Goal: Check status: Check status

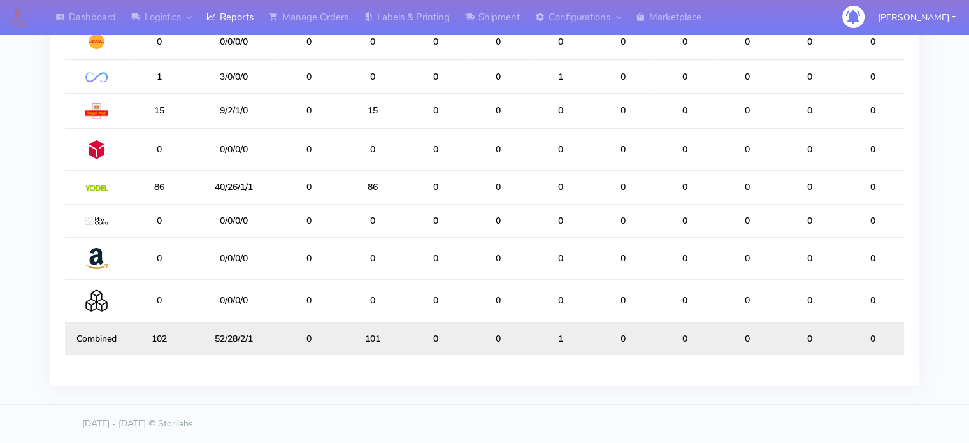
scroll to position [9, 0]
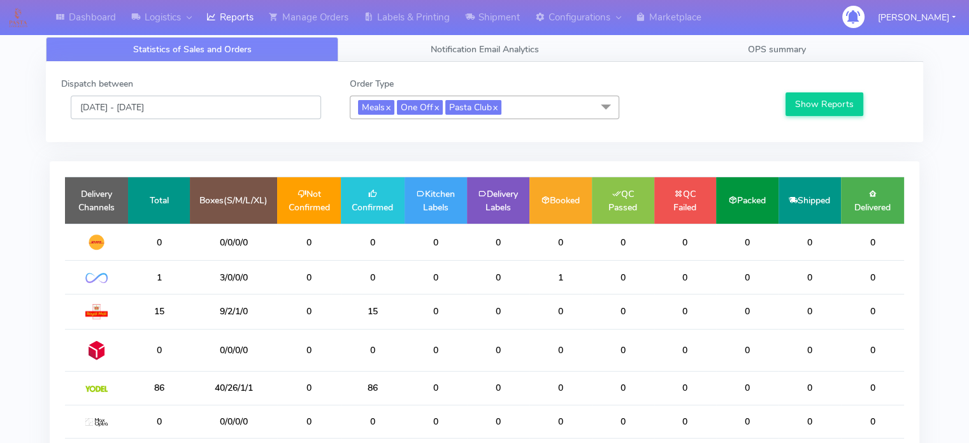
click at [186, 109] on input "[DATE] - [DATE]" at bounding box center [196, 108] width 250 height 24
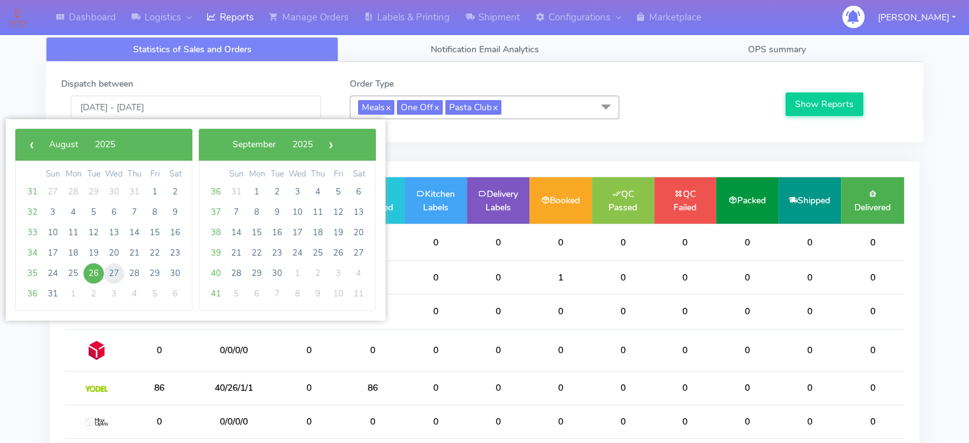
click at [114, 275] on span "27" at bounding box center [114, 273] width 20 height 20
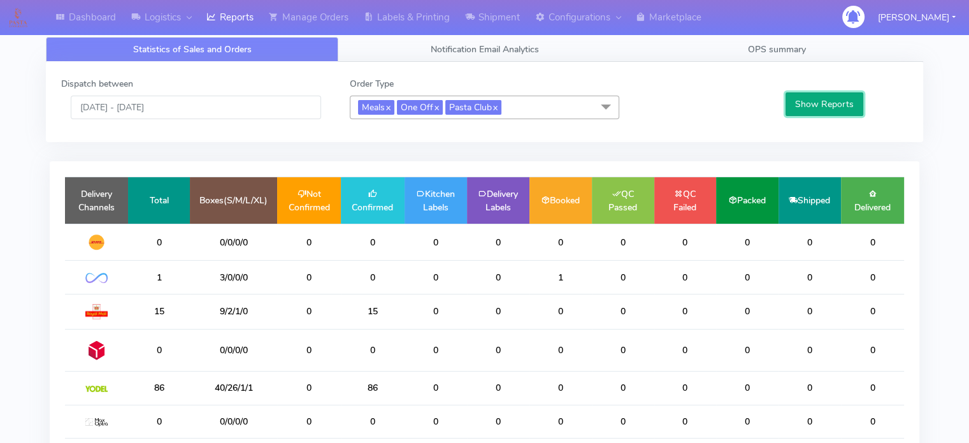
click at [832, 108] on button "Show Reports" at bounding box center [824, 104] width 78 height 24
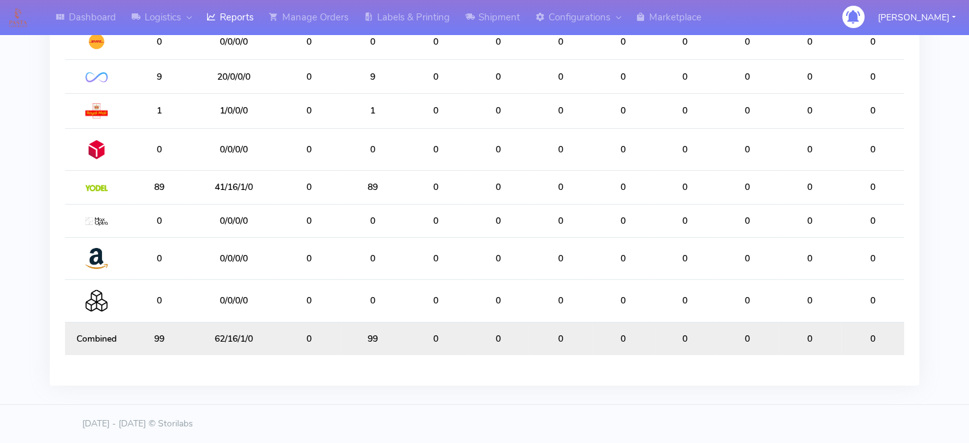
scroll to position [0, 0]
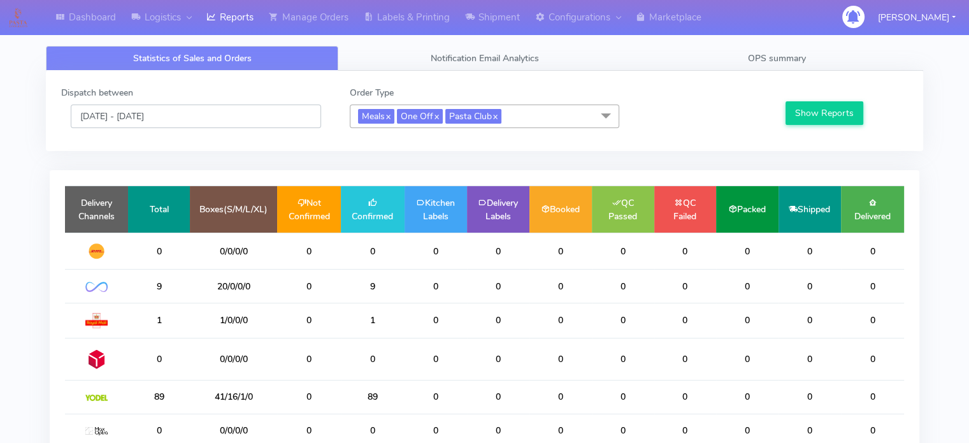
click at [226, 114] on input "27/08/2025 - 27/08/2025" at bounding box center [196, 116] width 250 height 24
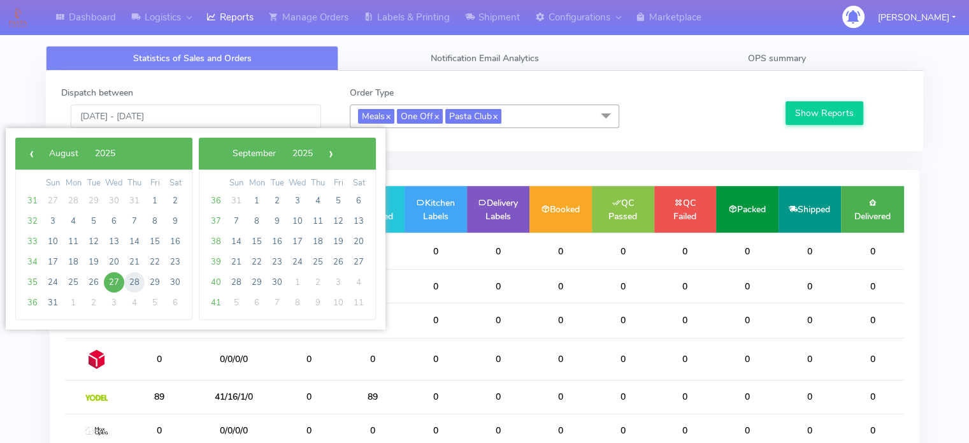
click at [136, 276] on span "28" at bounding box center [134, 282] width 20 height 20
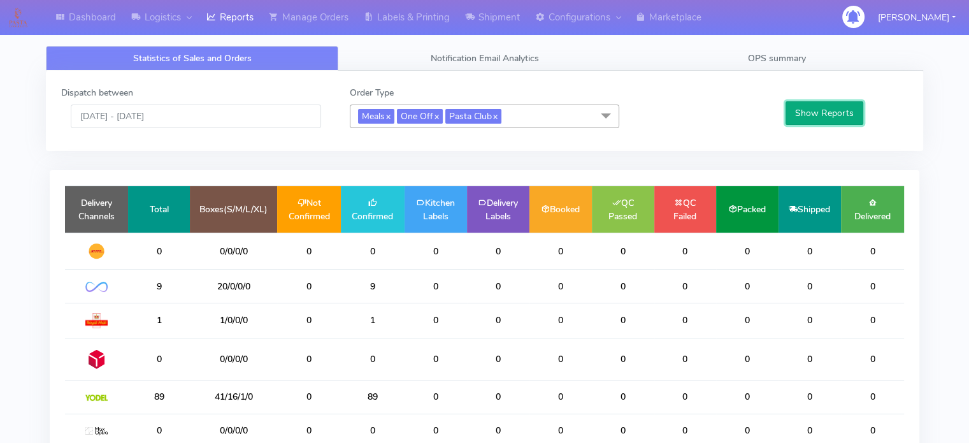
click at [795, 117] on button "Show Reports" at bounding box center [824, 113] width 78 height 24
click at [243, 114] on input "28/08/2025 - 28/08/2025" at bounding box center [196, 116] width 250 height 24
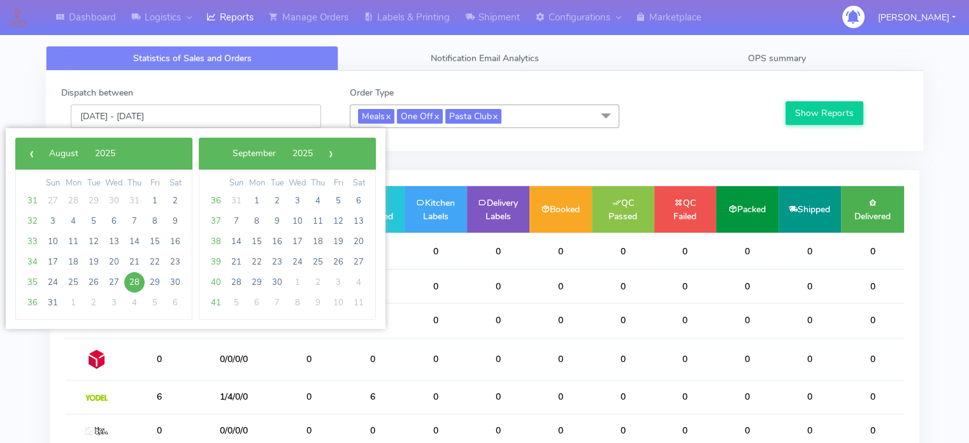
click at [243, 114] on input "28/08/2025 - 28/08/2025" at bounding box center [196, 116] width 250 height 24
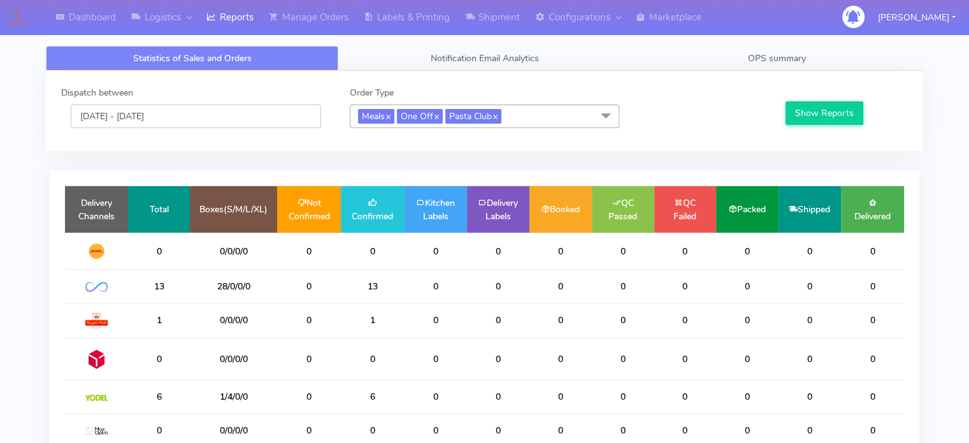
click at [226, 110] on input "28/08/2025 - 28/08/2025" at bounding box center [196, 116] width 250 height 24
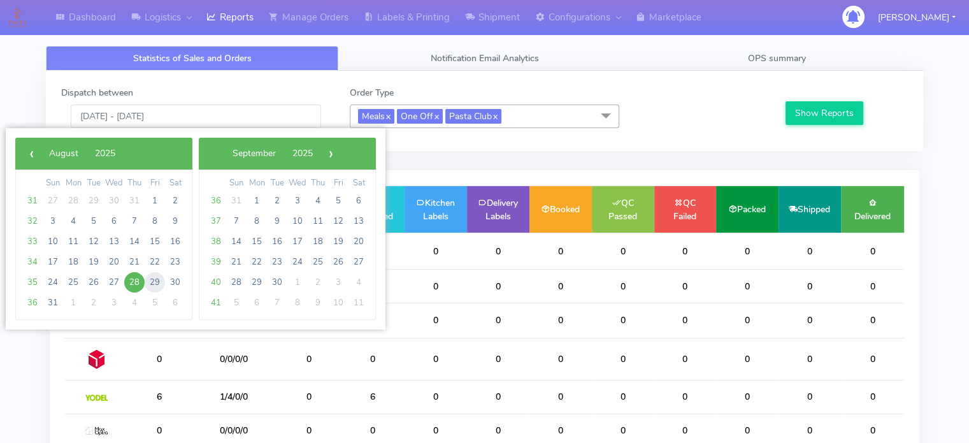
click at [152, 280] on span "29" at bounding box center [155, 282] width 20 height 20
click at [159, 282] on span "29" at bounding box center [155, 282] width 20 height 20
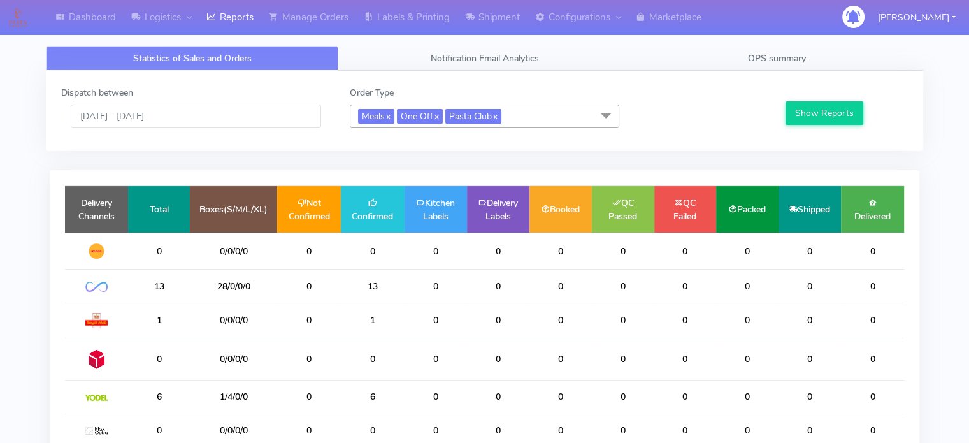
click at [159, 269] on td "0" at bounding box center [159, 250] width 62 height 37
click at [827, 114] on button "Show Reports" at bounding box center [824, 113] width 78 height 24
click at [171, 122] on input "29/08/2025 - 29/08/2025" at bounding box center [196, 116] width 250 height 24
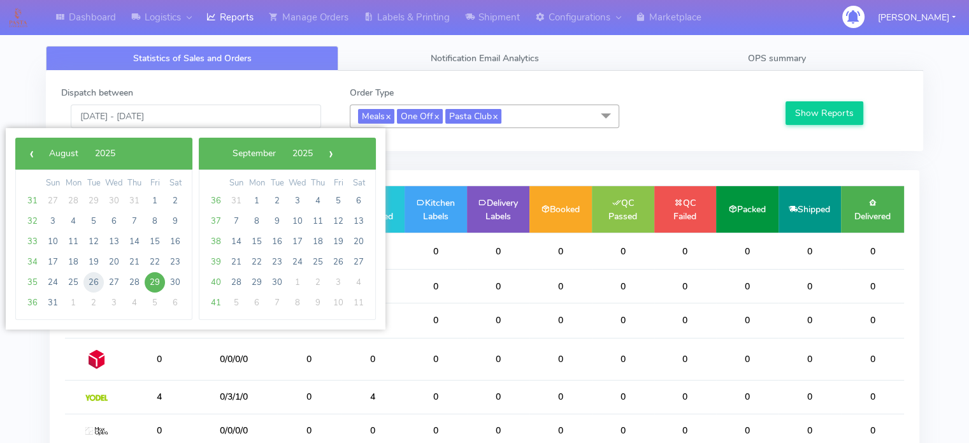
click at [93, 281] on span "26" at bounding box center [93, 282] width 20 height 20
type input "[DATE] - [DATE]"
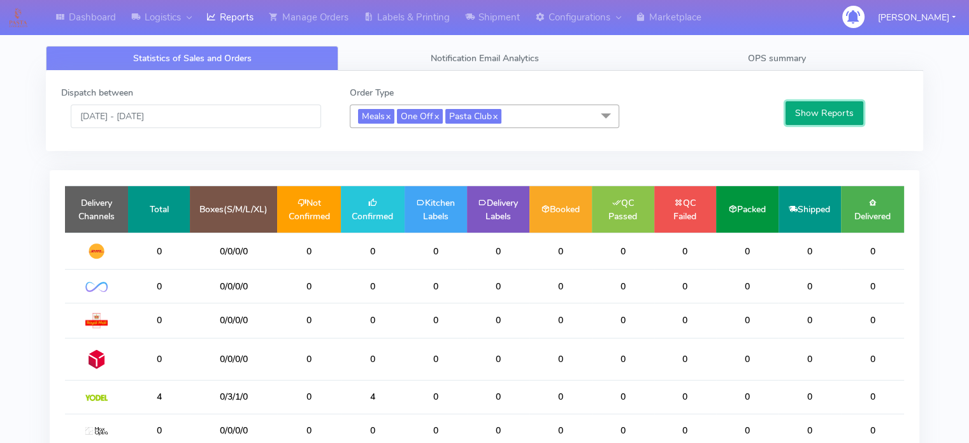
click at [833, 107] on button "Show Reports" at bounding box center [824, 113] width 78 height 24
click at [823, 108] on button "Show Reports" at bounding box center [824, 113] width 78 height 24
click at [825, 104] on button "Show Reports" at bounding box center [824, 113] width 78 height 24
